Goal: Task Accomplishment & Management: Use online tool/utility

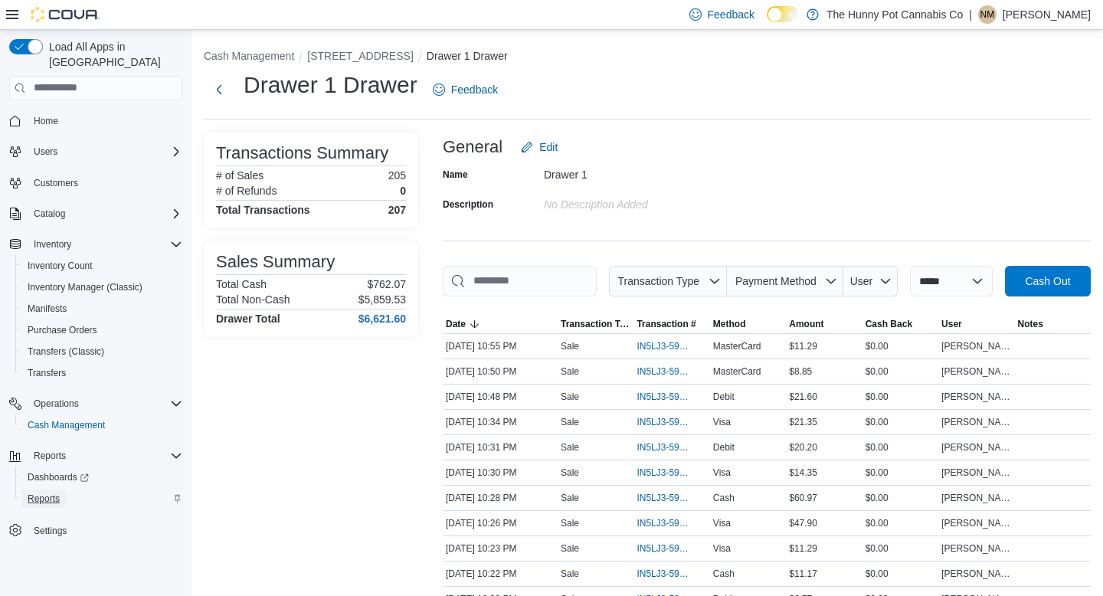
click at [41, 493] on span "Reports" at bounding box center [44, 499] width 32 height 12
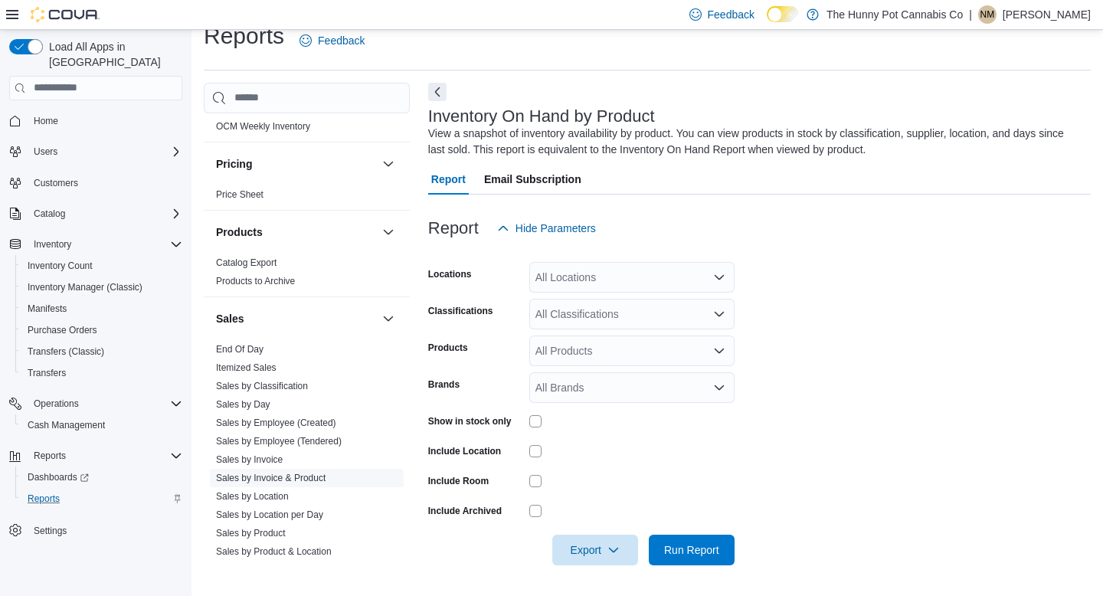
scroll to position [659, 0]
click at [274, 493] on link "Sales by Location" at bounding box center [252, 493] width 73 height 11
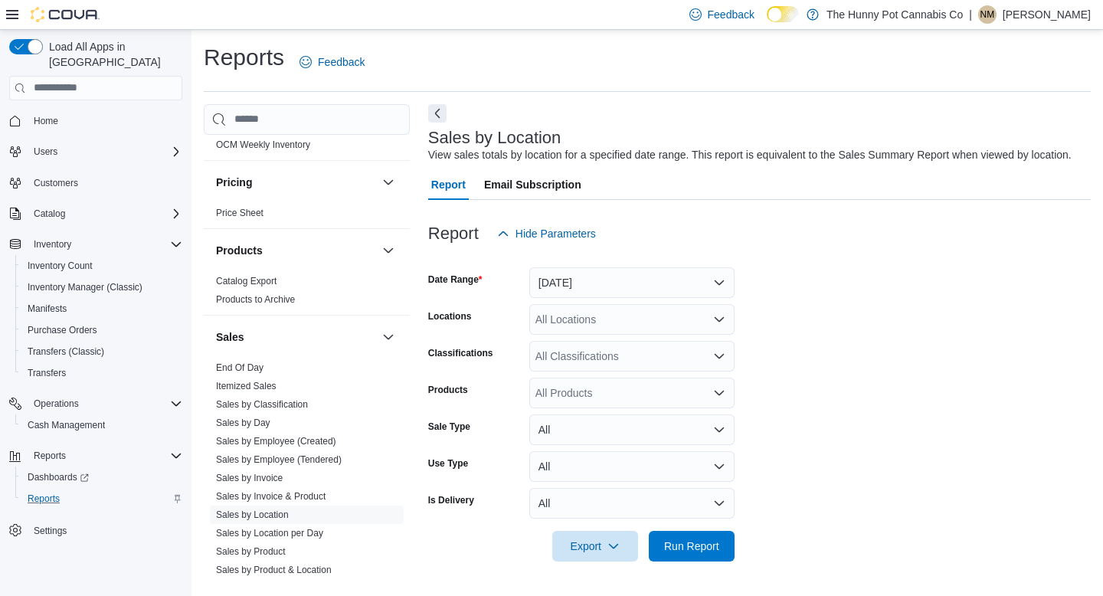
scroll to position [12, 0]
click at [698, 553] on span "Run Report" at bounding box center [691, 545] width 55 height 15
click at [606, 297] on button "[DATE]" at bounding box center [631, 282] width 205 height 31
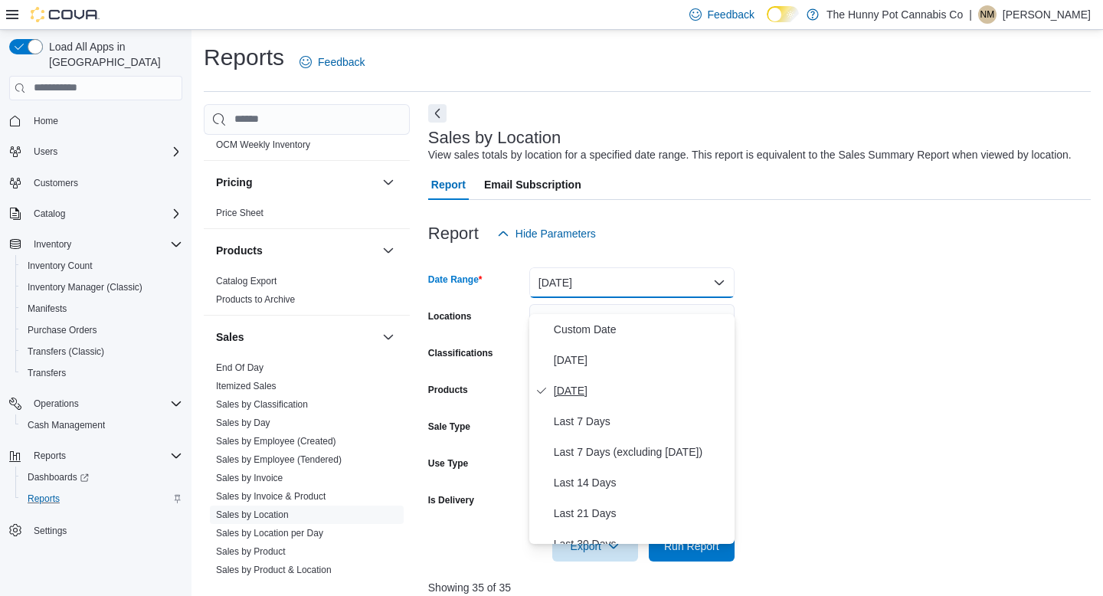
scroll to position [230, 0]
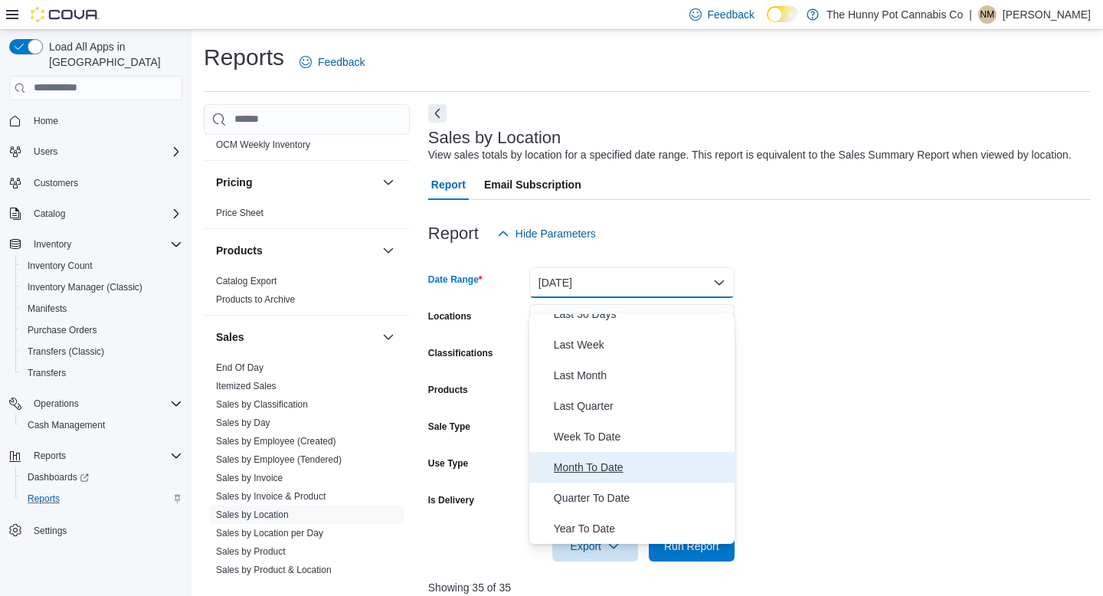
click at [602, 464] on span "Month To Date" at bounding box center [641, 467] width 175 height 18
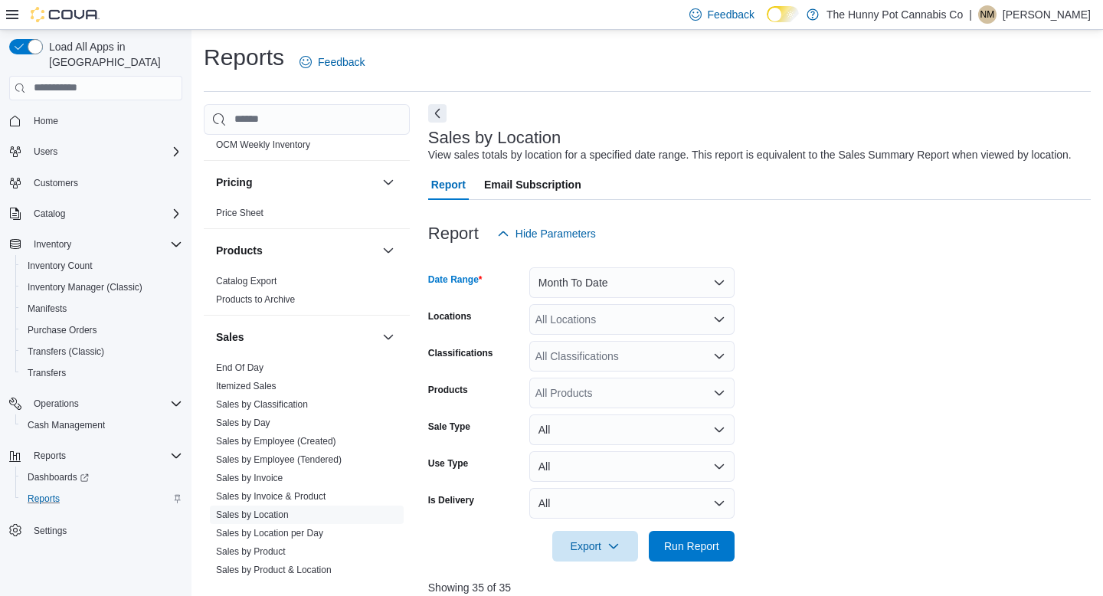
click at [700, 580] on div at bounding box center [759, 571] width 663 height 18
click at [700, 553] on span "Run Report" at bounding box center [691, 545] width 55 height 15
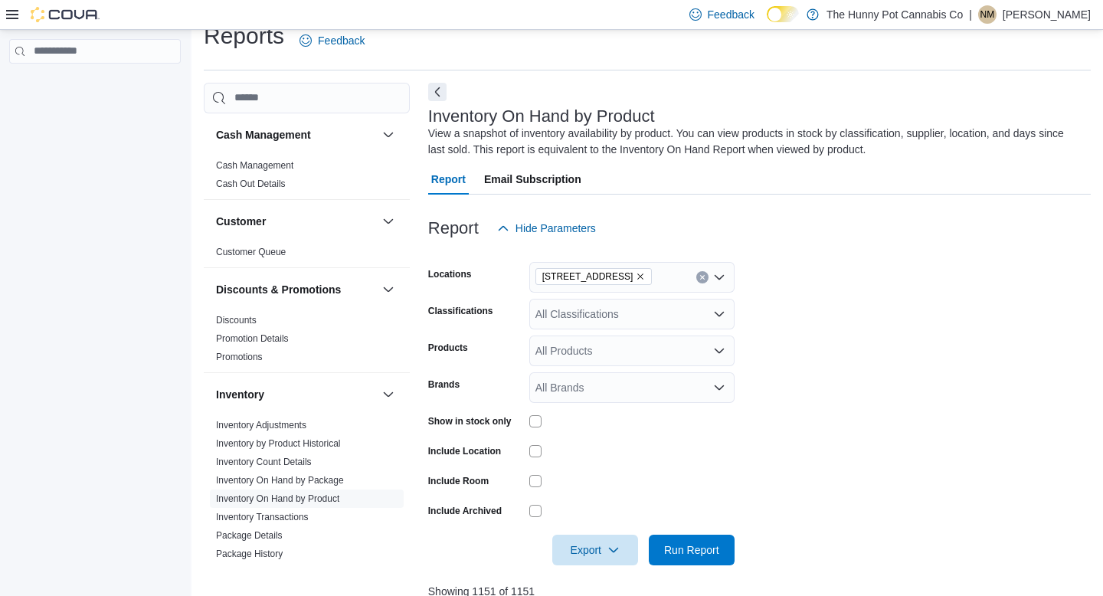
scroll to position [84, 0]
